Goal: Navigation & Orientation: Understand site structure

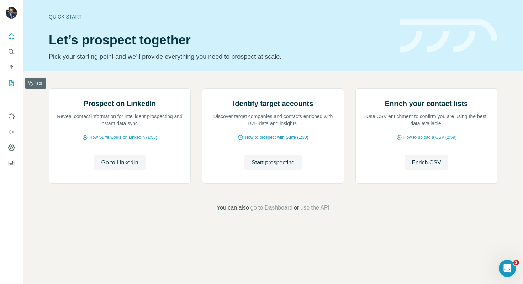
click at [11, 84] on icon "My lists" at bounding box center [12, 82] width 4 height 5
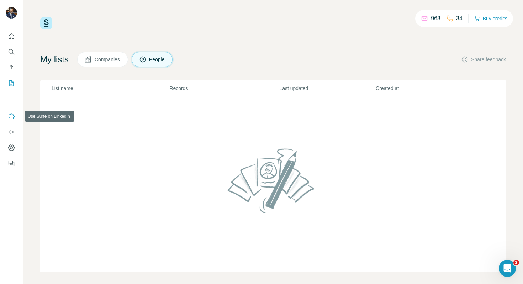
click at [11, 122] on button "Use Surfe on LinkedIn" at bounding box center [11, 116] width 11 height 13
click at [13, 149] on icon "Dashboard" at bounding box center [11, 147] width 7 height 7
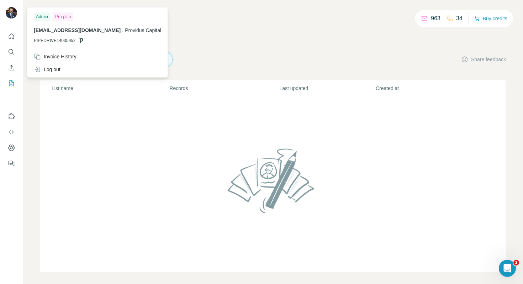
click at [9, 15] on img at bounding box center [11, 12] width 11 height 11
click at [8, 13] on img at bounding box center [11, 12] width 11 height 11
click at [7, 39] on button "Quick start" at bounding box center [11, 36] width 11 height 13
